Goal: Find specific page/section: Find specific page/section

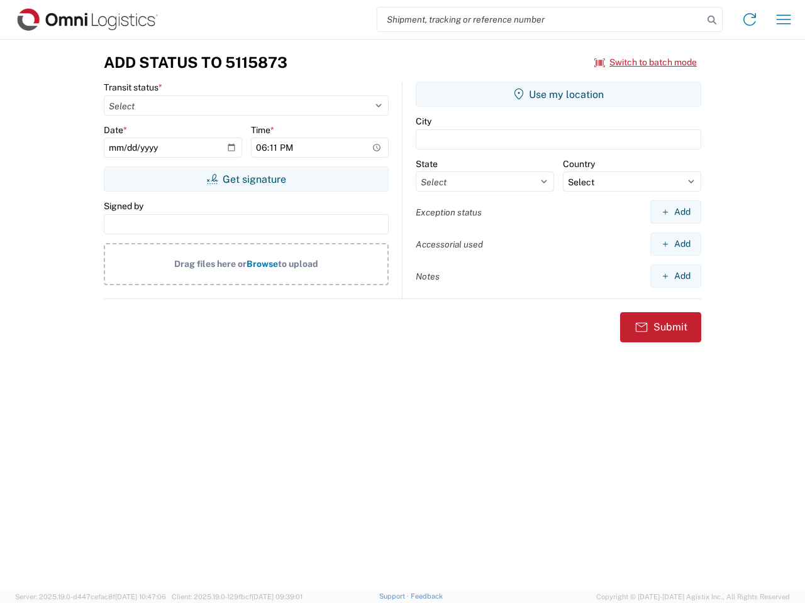
click at [540, 19] on input "search" at bounding box center [540, 20] width 326 height 24
click at [711, 20] on icon at bounding box center [712, 20] width 18 height 18
click at [749, 19] on icon at bounding box center [749, 19] width 20 height 20
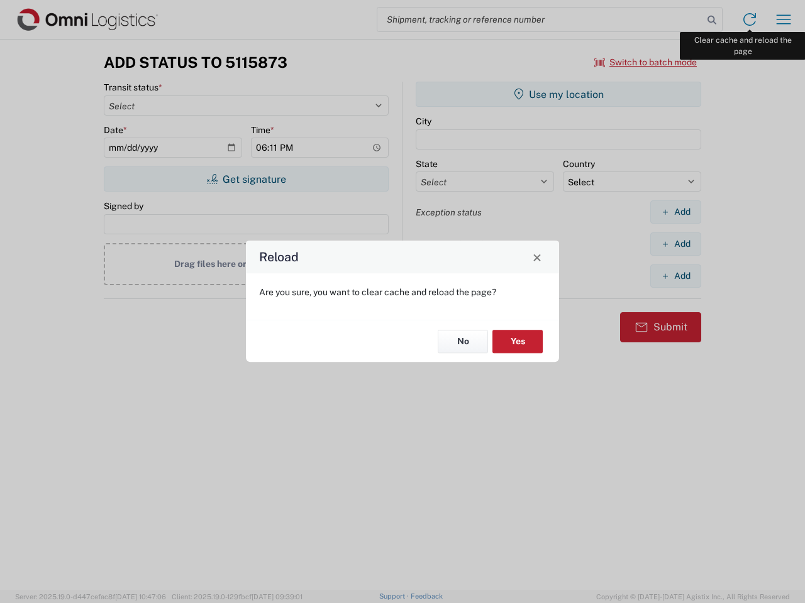
click at [783, 19] on div "Reload Are you sure, you want to clear cache and reload the page? No Yes" at bounding box center [402, 301] width 805 height 603
click at [646, 62] on div "Reload Are you sure, you want to clear cache and reload the page? No Yes" at bounding box center [402, 301] width 805 height 603
click at [246, 179] on div "Reload Are you sure, you want to clear cache and reload the page? No Yes" at bounding box center [402, 301] width 805 height 603
click at [558, 94] on div "Reload Are you sure, you want to clear cache and reload the page? No Yes" at bounding box center [402, 301] width 805 height 603
click at [675, 212] on div "Reload Are you sure, you want to clear cache and reload the page? No Yes" at bounding box center [402, 301] width 805 height 603
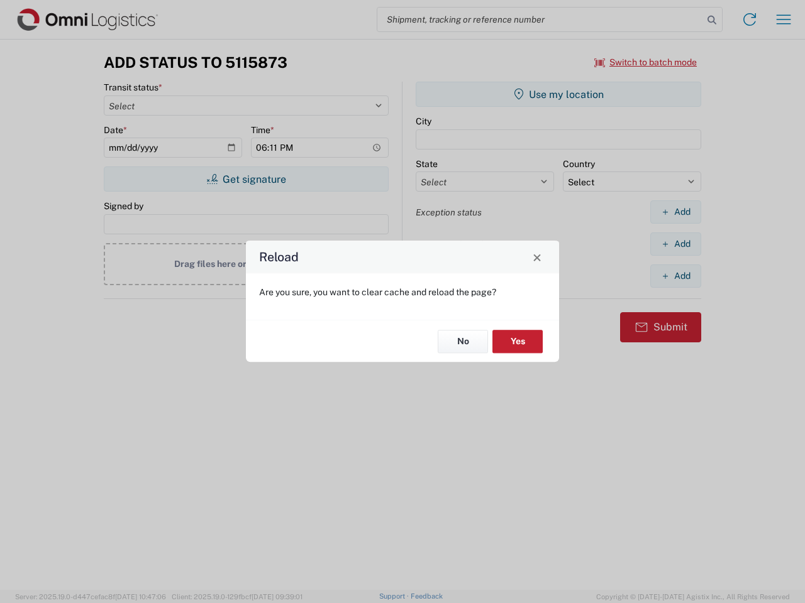
click at [675, 244] on div "Reload Are you sure, you want to clear cache and reload the page? No Yes" at bounding box center [402, 301] width 805 height 603
click at [675, 276] on div "Reload Are you sure, you want to clear cache and reload the page? No Yes" at bounding box center [402, 301] width 805 height 603
